Goal: Information Seeking & Learning: Learn about a topic

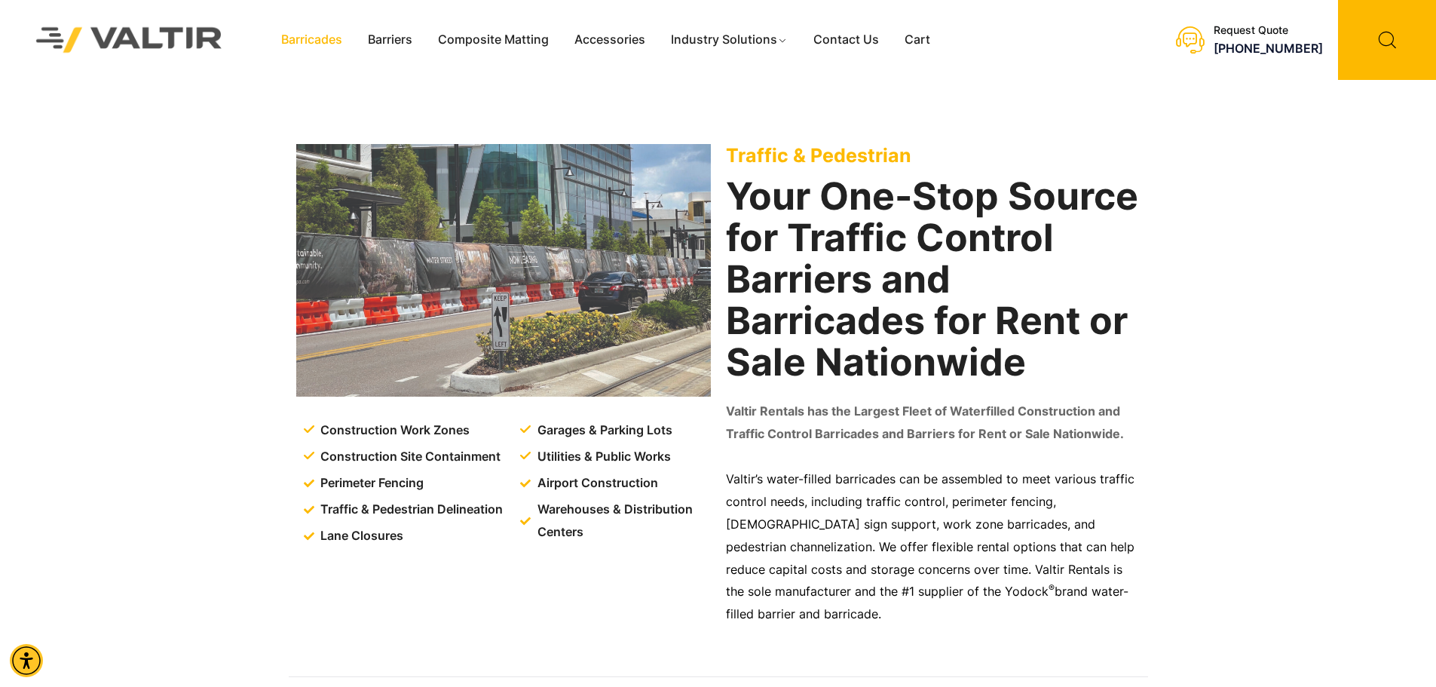
click at [327, 39] on link "Barricades" at bounding box center [311, 40] width 87 height 23
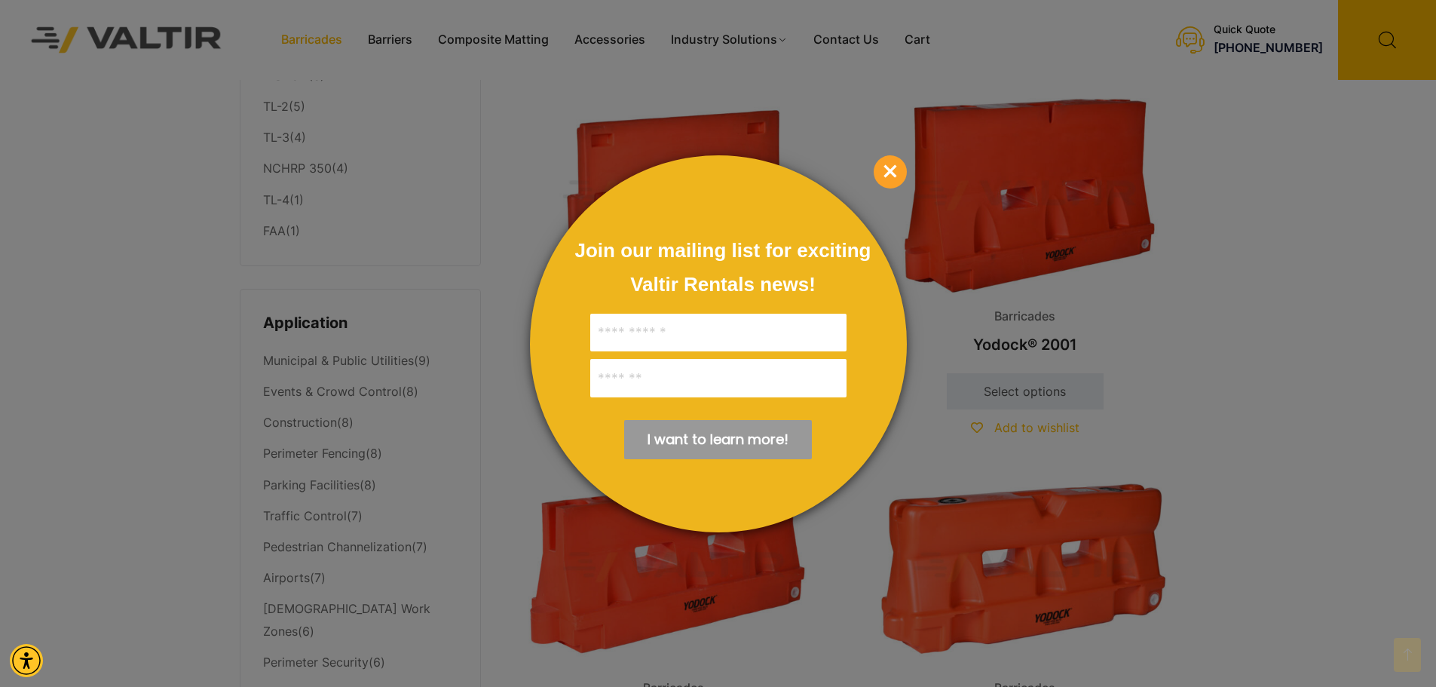
scroll to position [409, 0]
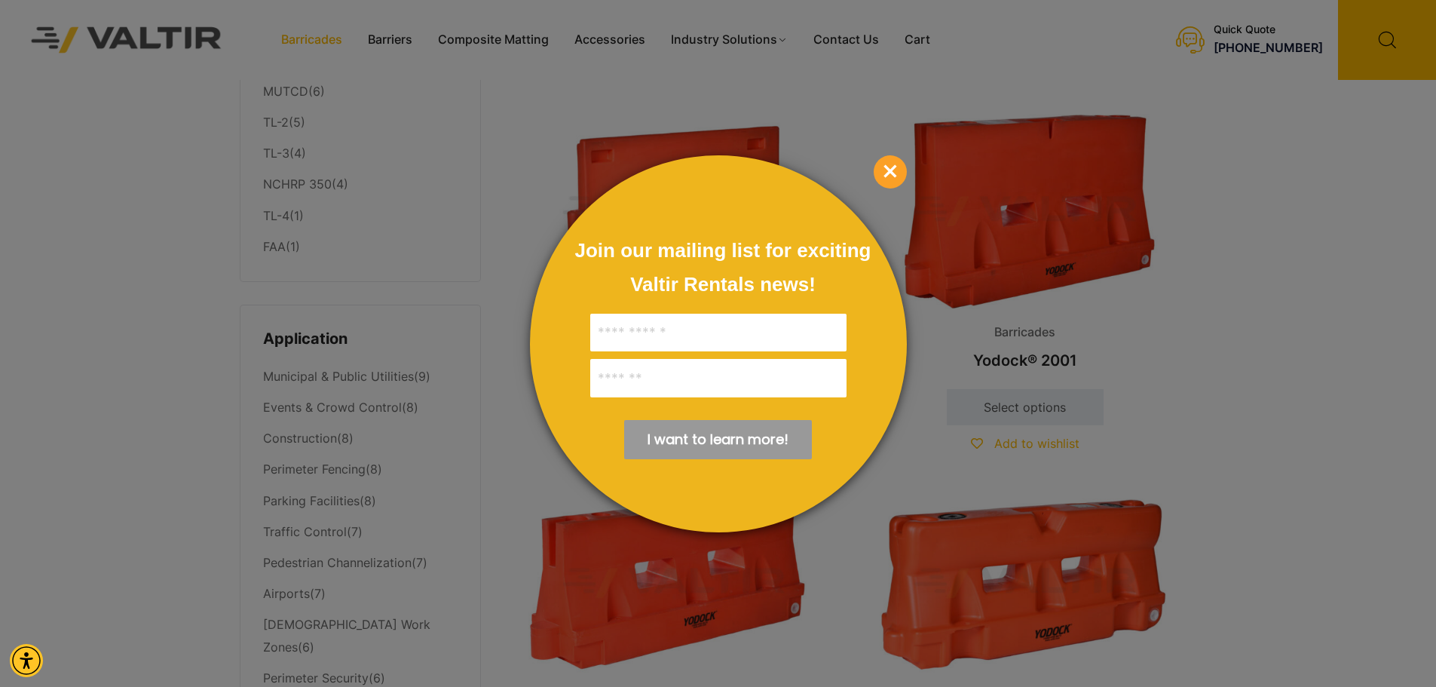
click at [888, 162] on span "×" at bounding box center [890, 171] width 33 height 33
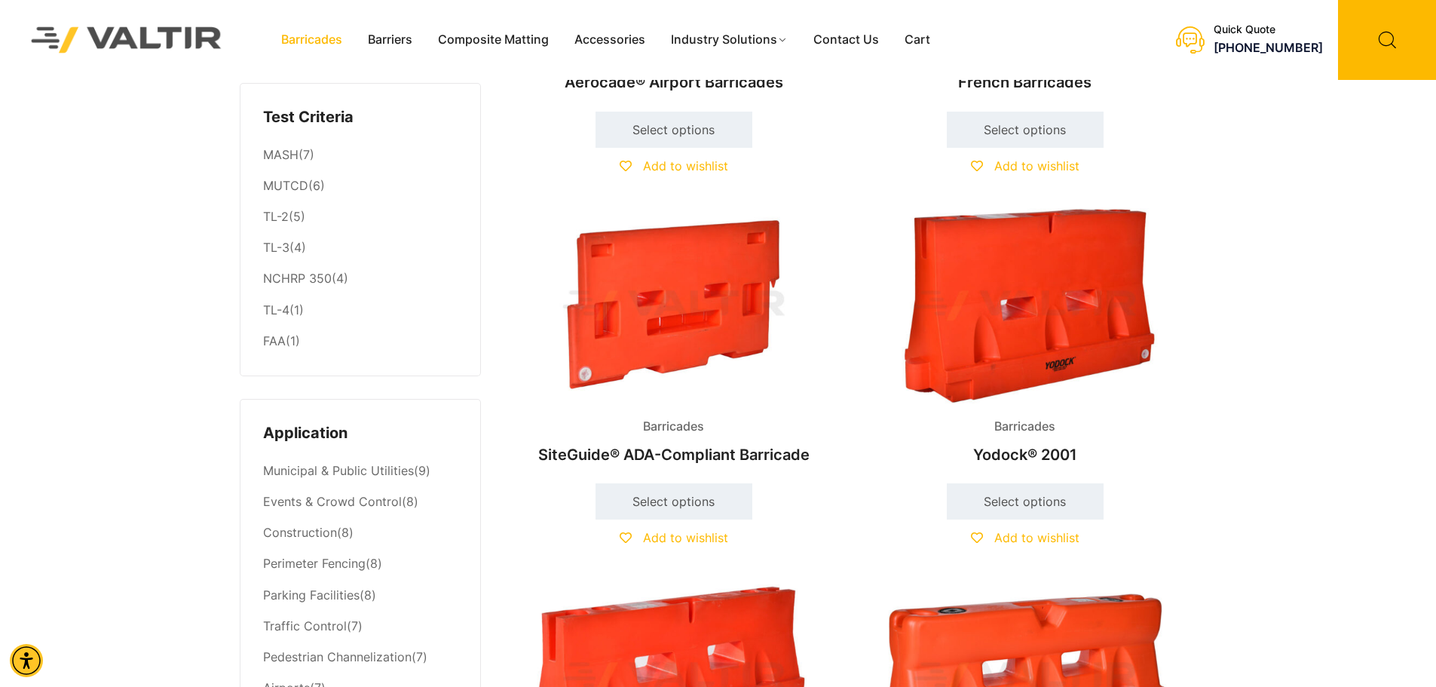
scroll to position [0, 0]
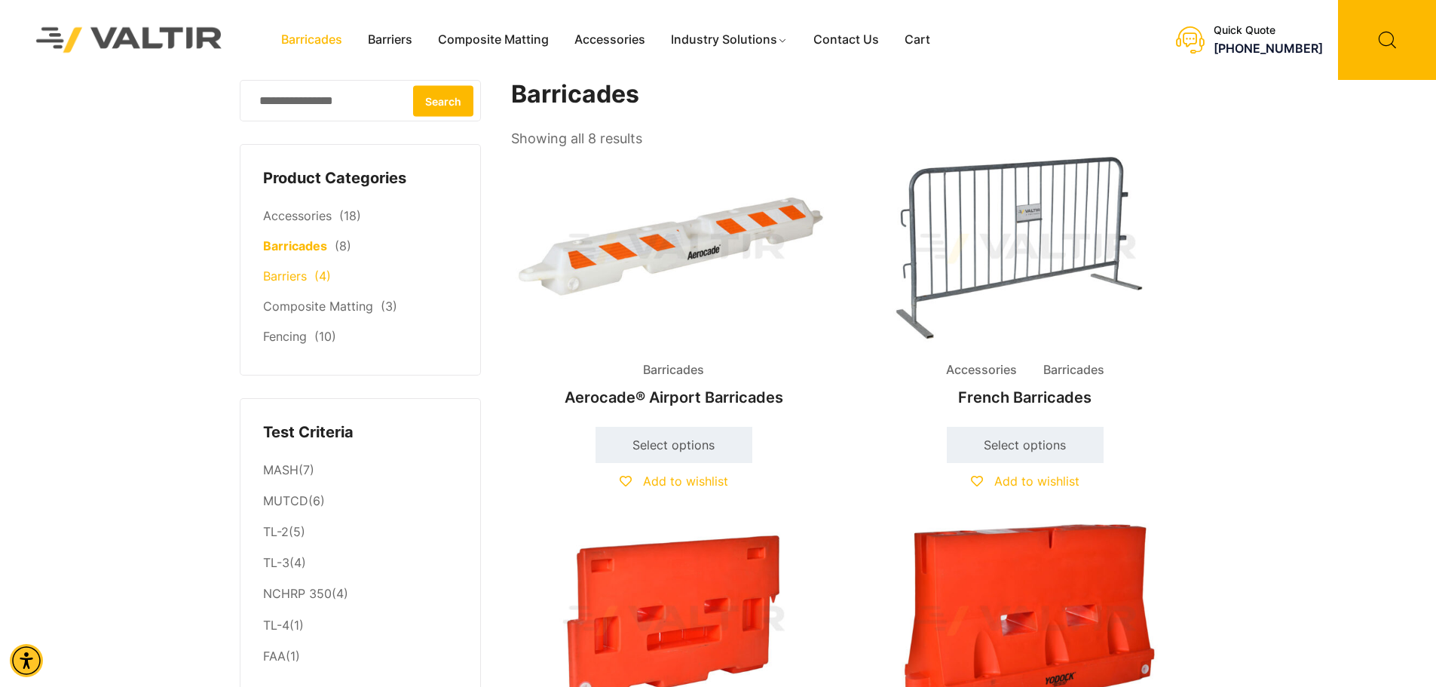
click at [280, 284] on link "Barriers" at bounding box center [285, 275] width 44 height 15
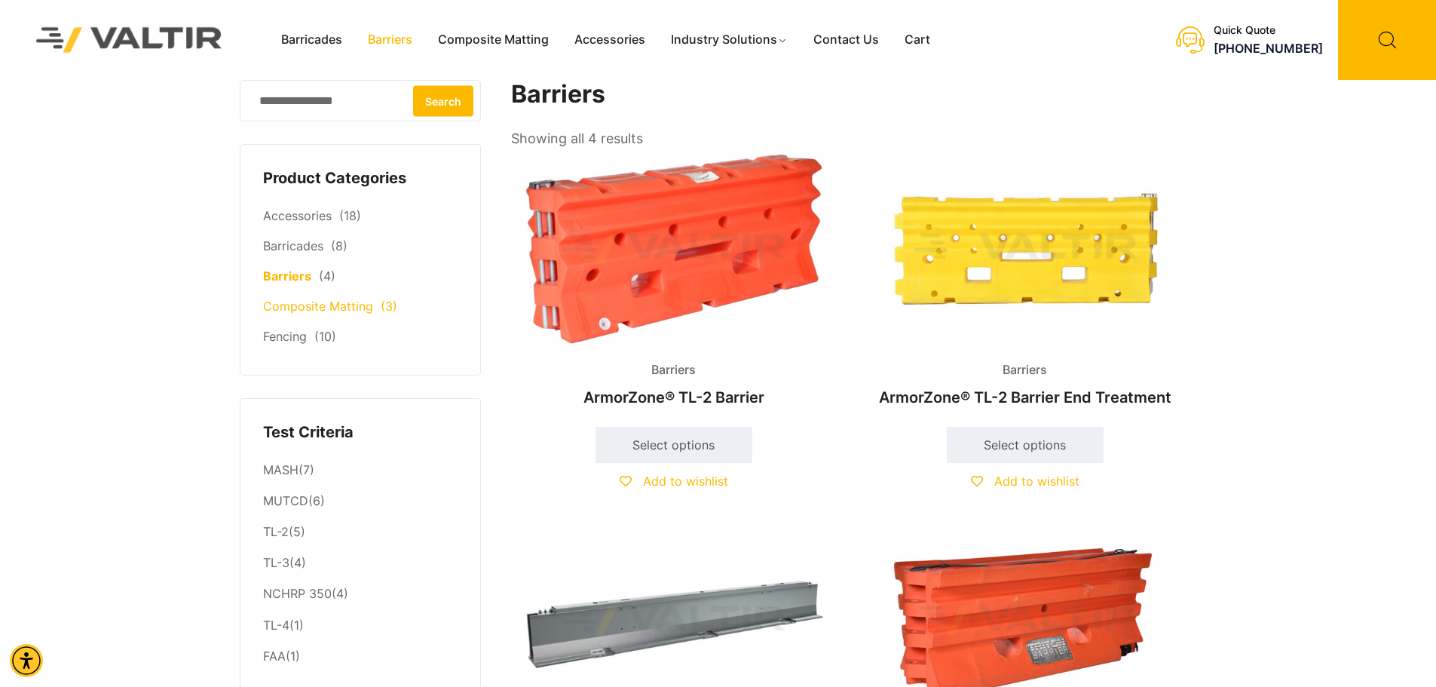
click at [317, 306] on link "Composite Matting" at bounding box center [318, 306] width 110 height 15
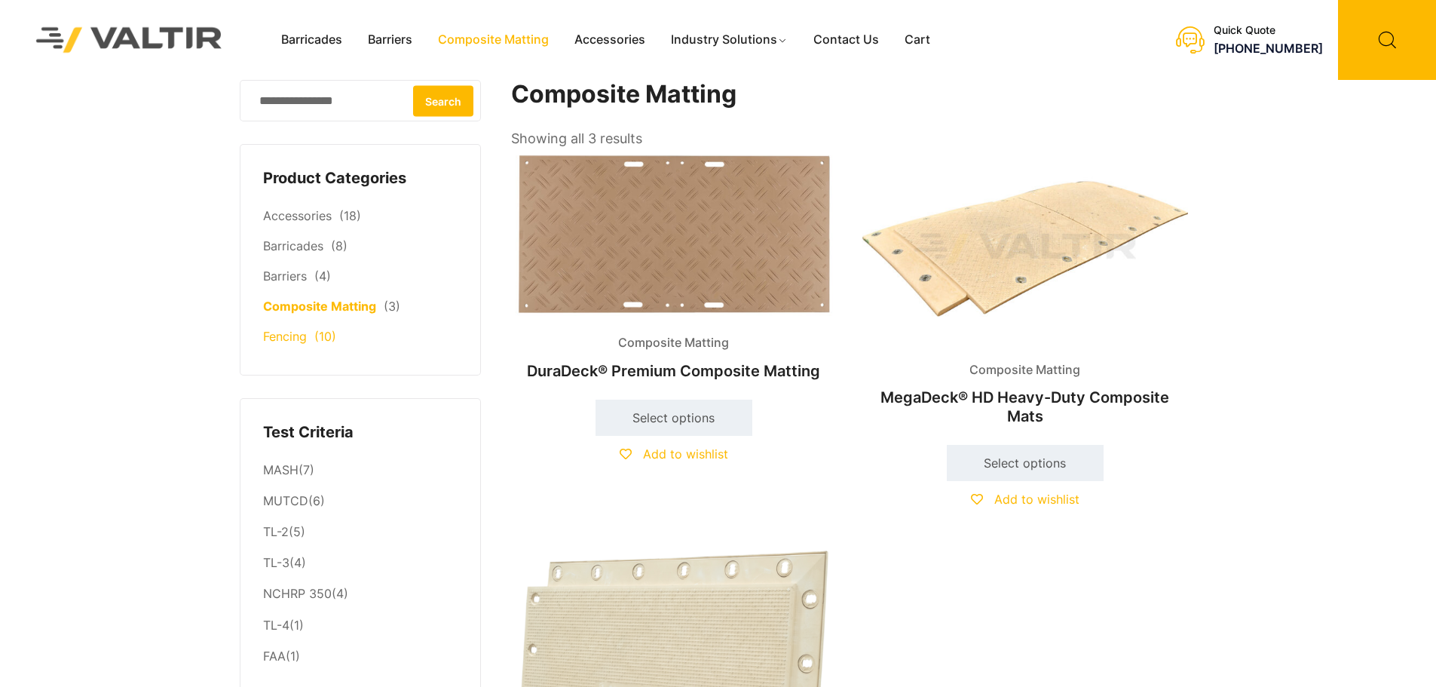
click at [301, 342] on link "Fencing" at bounding box center [285, 336] width 44 height 15
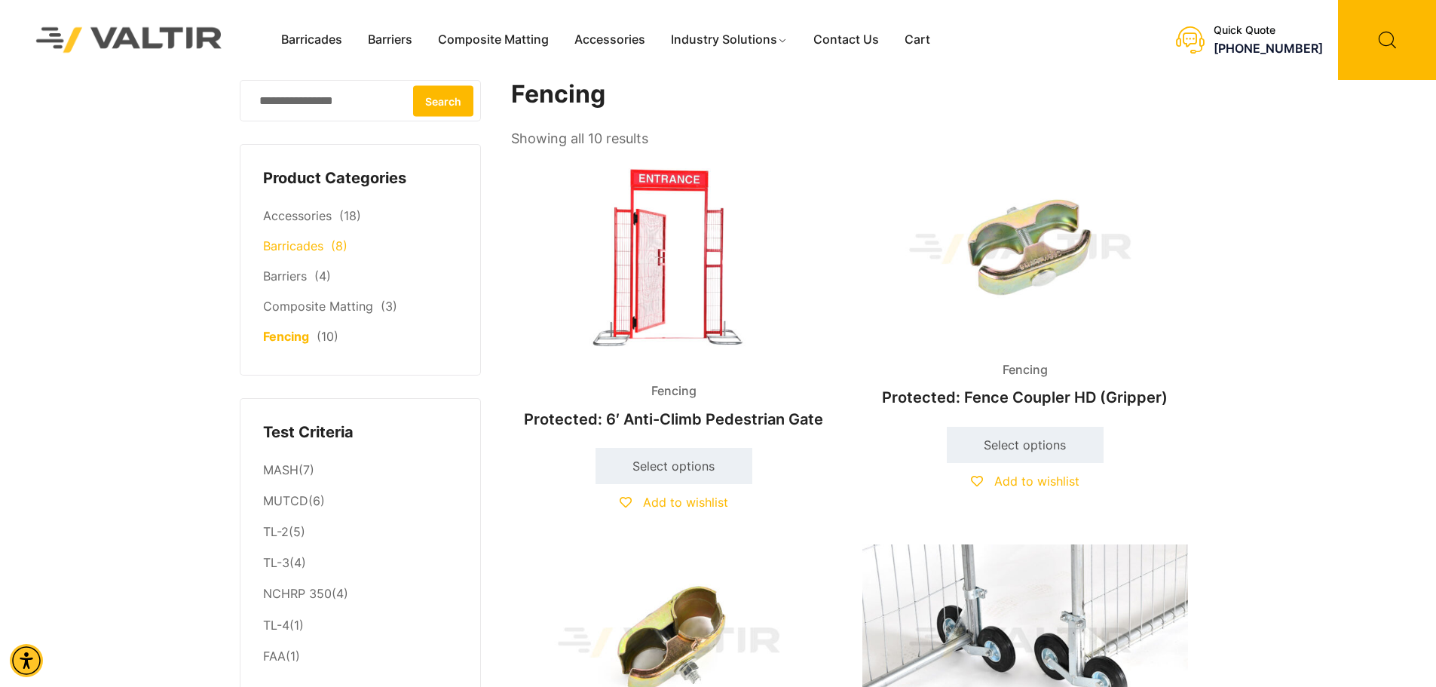
click at [296, 249] on link "Barricades" at bounding box center [293, 245] width 60 height 15
